Goal: Task Accomplishment & Management: Use online tool/utility

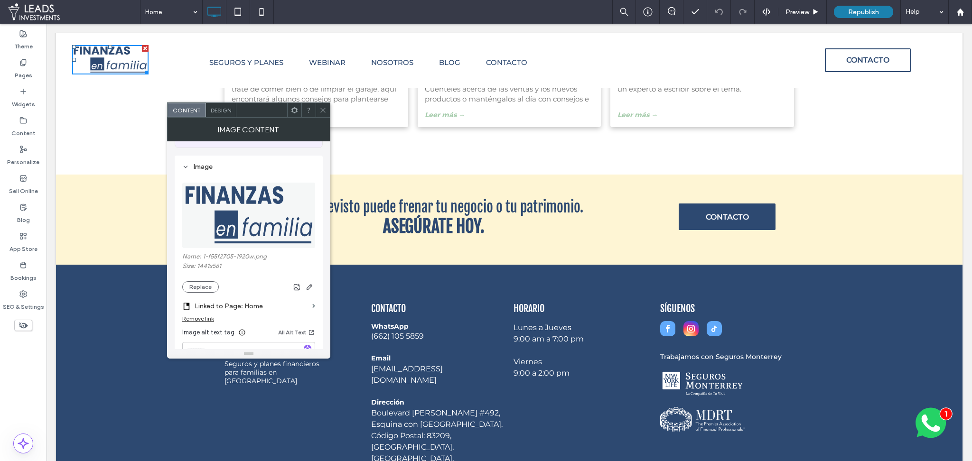
scroll to position [74, 0]
click at [207, 285] on button "Replace" at bounding box center [200, 285] width 37 height 11
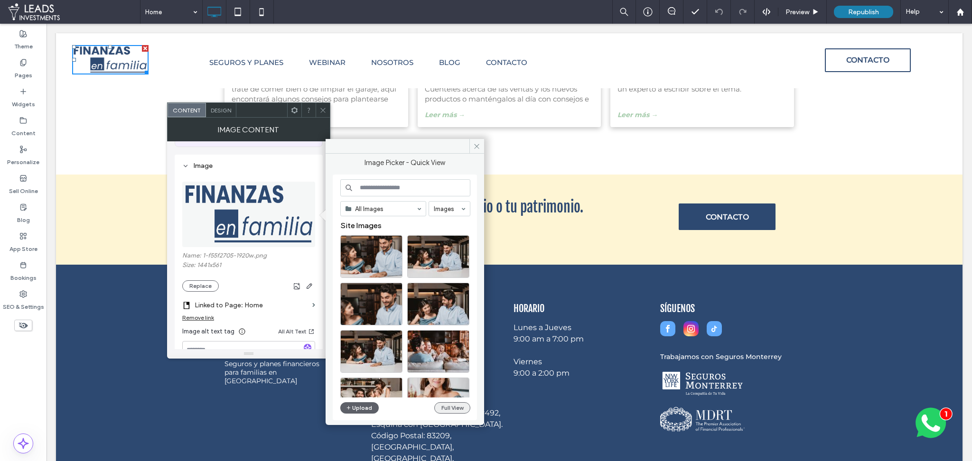
click at [443, 409] on button "Full View" at bounding box center [452, 407] width 36 height 11
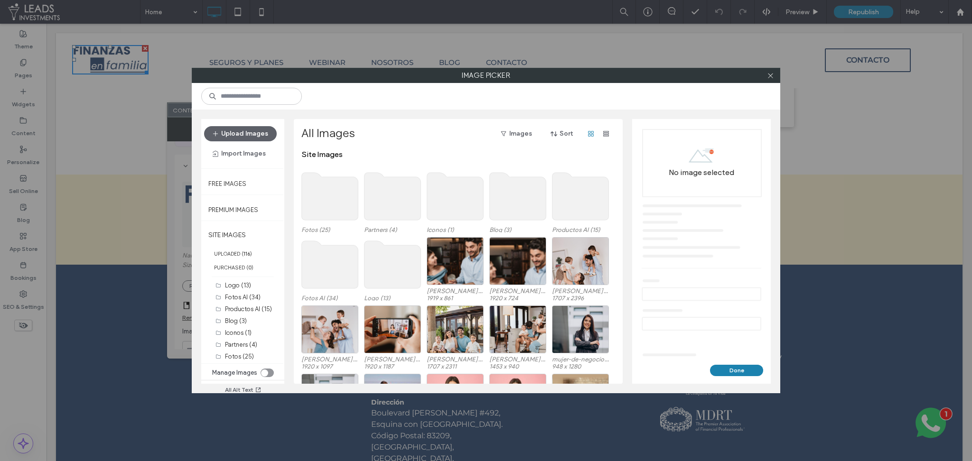
click at [323, 202] on use at bounding box center [330, 196] width 56 height 47
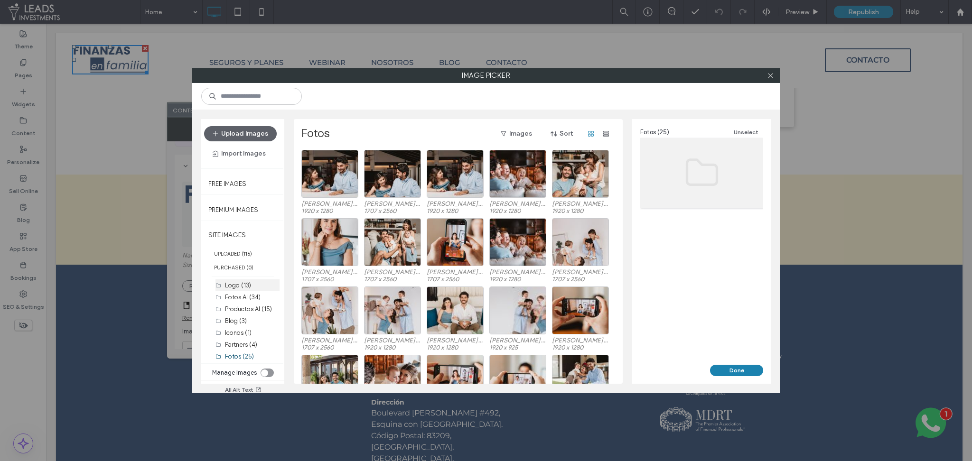
click at [240, 290] on div "Logo (13)" at bounding box center [252, 285] width 55 height 10
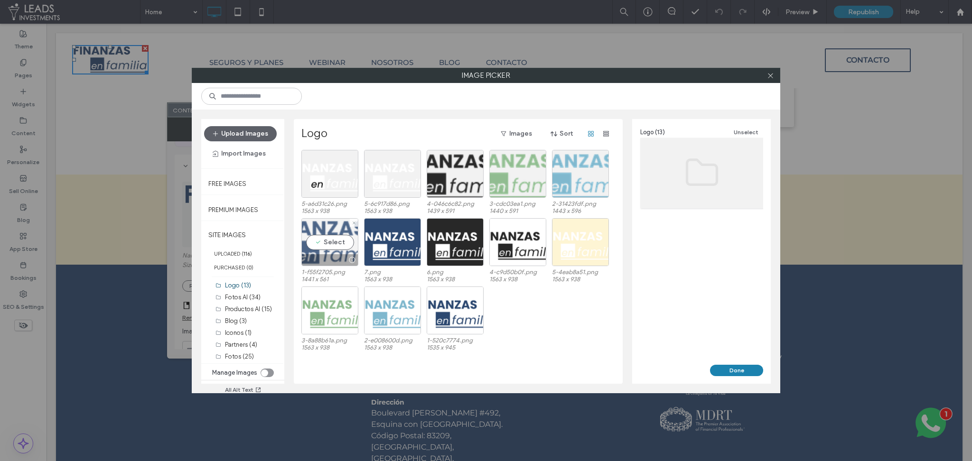
click at [335, 244] on div "Select" at bounding box center [329, 242] width 57 height 48
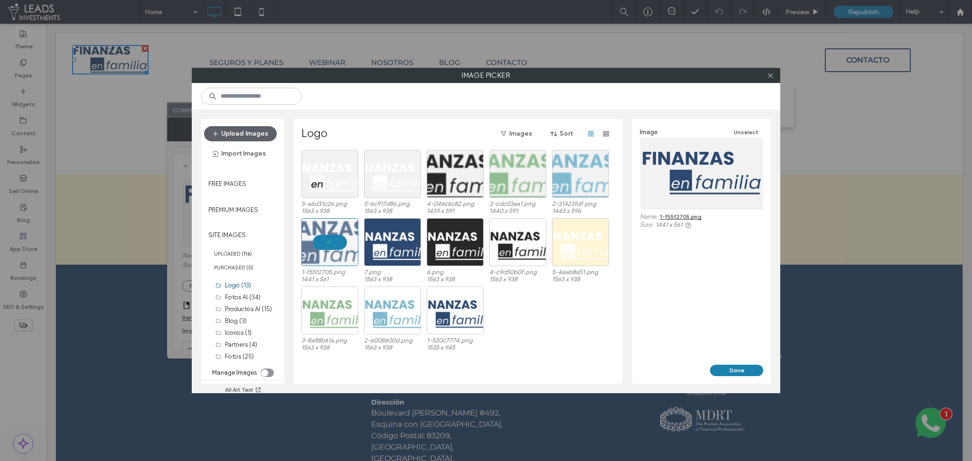
click at [696, 216] on link "1-f55f2705.png" at bounding box center [680, 216] width 42 height 7
click at [390, 242] on div "Select" at bounding box center [392, 242] width 57 height 48
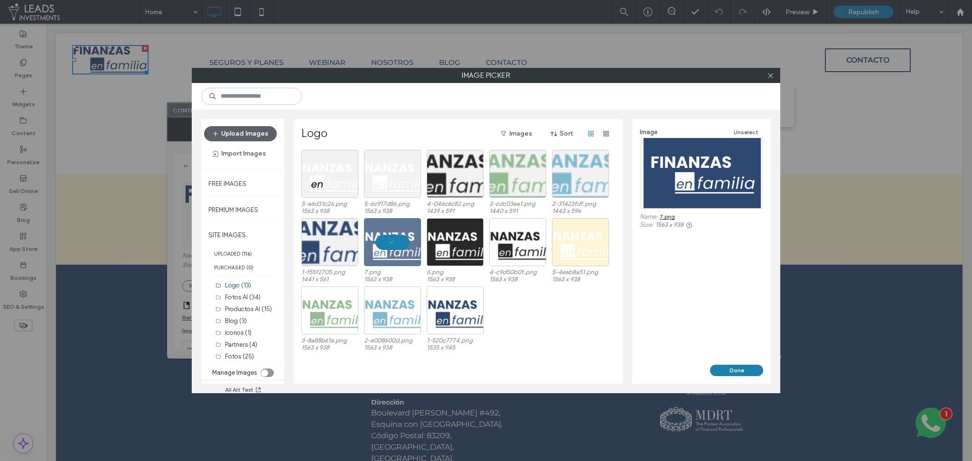
click at [670, 215] on link "7.png" at bounding box center [666, 216] width 15 height 7
click at [773, 76] on div at bounding box center [770, 75] width 14 height 14
click at [769, 73] on icon at bounding box center [770, 75] width 7 height 7
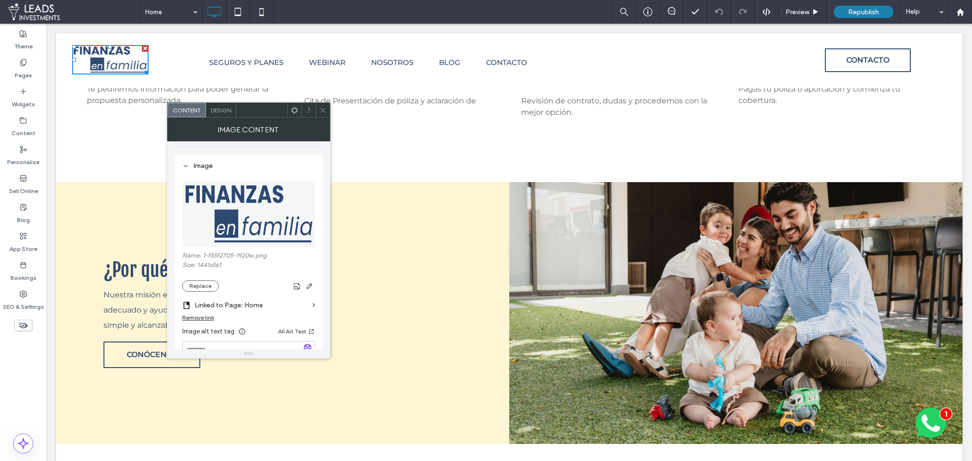
scroll to position [1354, 0]
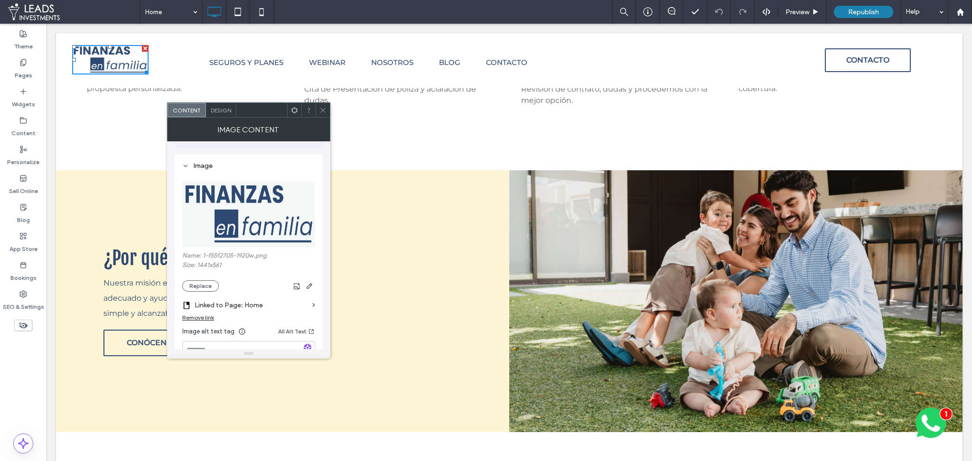
click at [323, 115] on span at bounding box center [322, 110] width 7 height 14
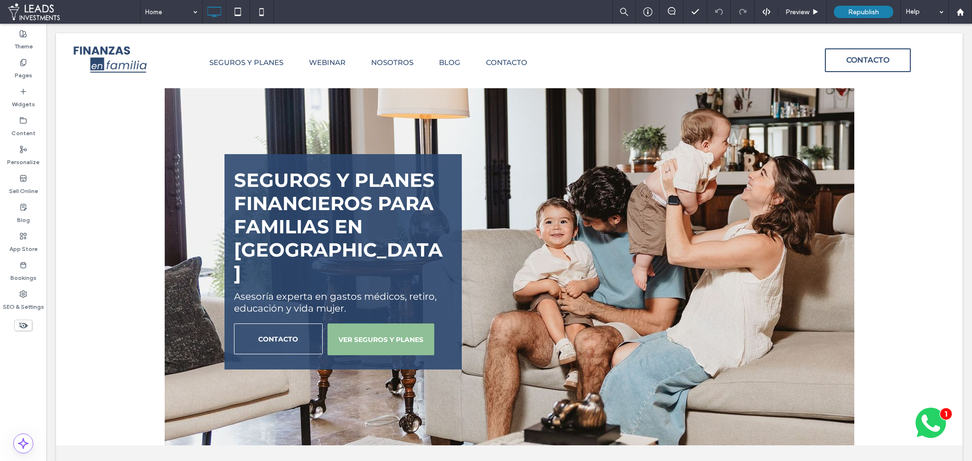
scroll to position [0, 0]
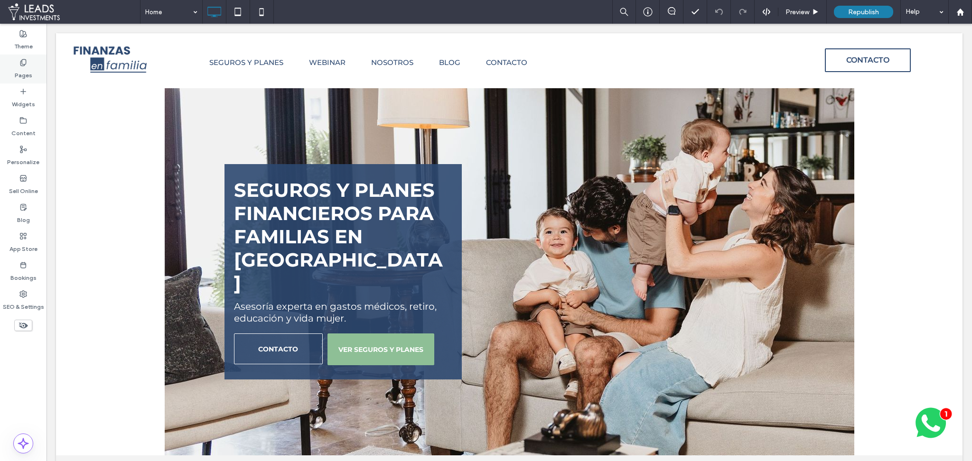
click at [25, 73] on label "Pages" at bounding box center [24, 72] width 18 height 13
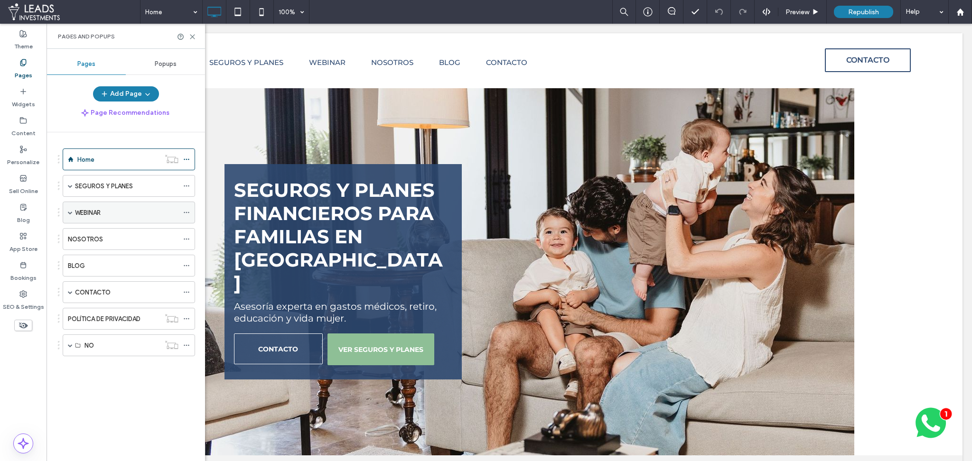
click at [69, 211] on span at bounding box center [70, 212] width 5 height 5
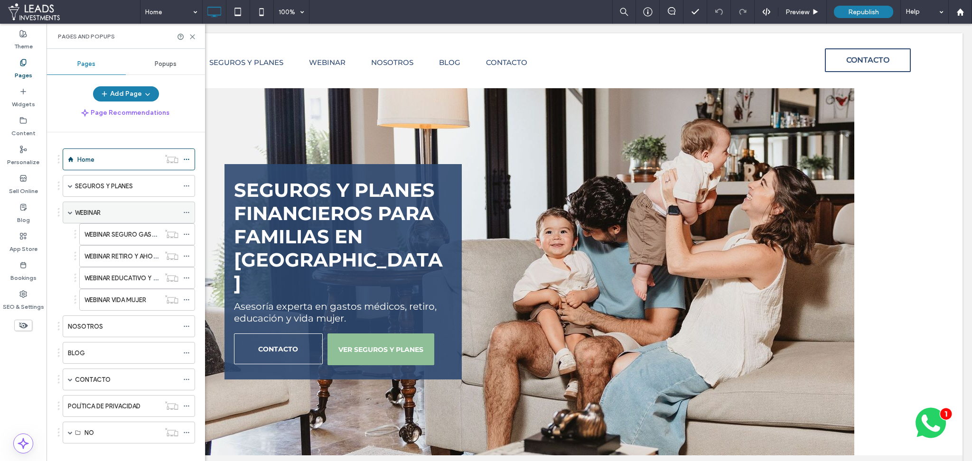
click at [121, 219] on div "WEBINAR" at bounding box center [126, 212] width 103 height 21
click at [195, 34] on icon at bounding box center [192, 36] width 7 height 7
